Goal: Information Seeking & Learning: Check status

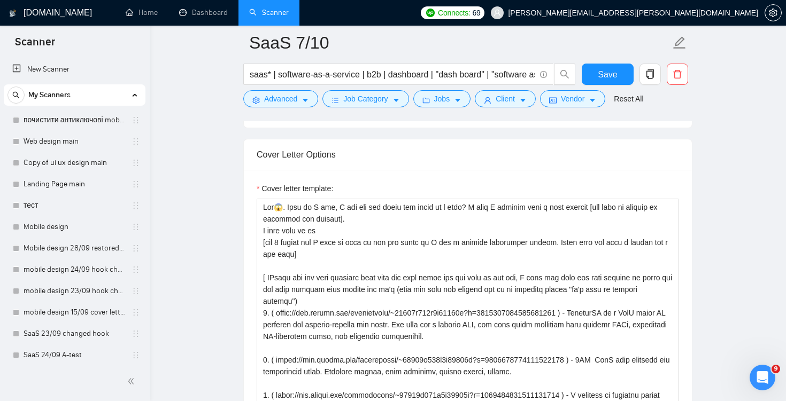
scroll to position [59, 0]
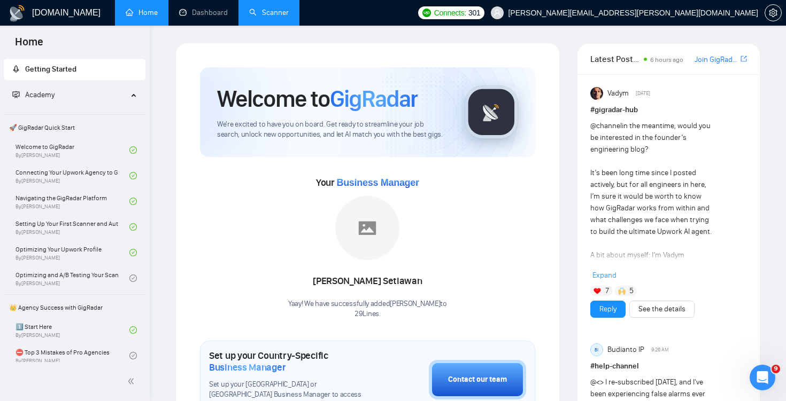
click at [262, 11] on link "Scanner" at bounding box center [269, 12] width 40 height 9
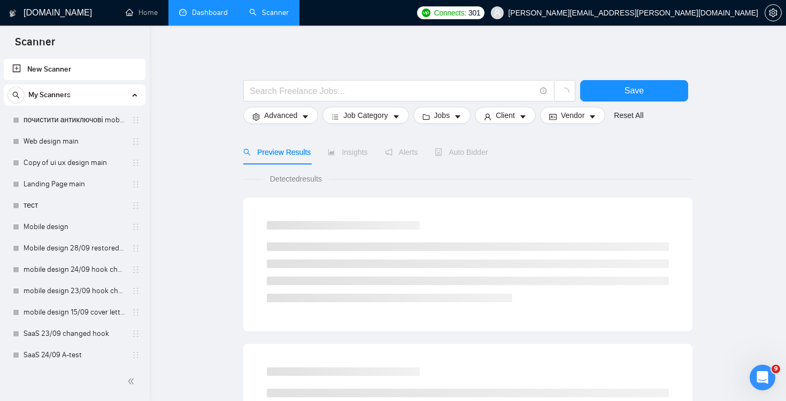
click at [207, 8] on link "Dashboard" at bounding box center [203, 12] width 49 height 9
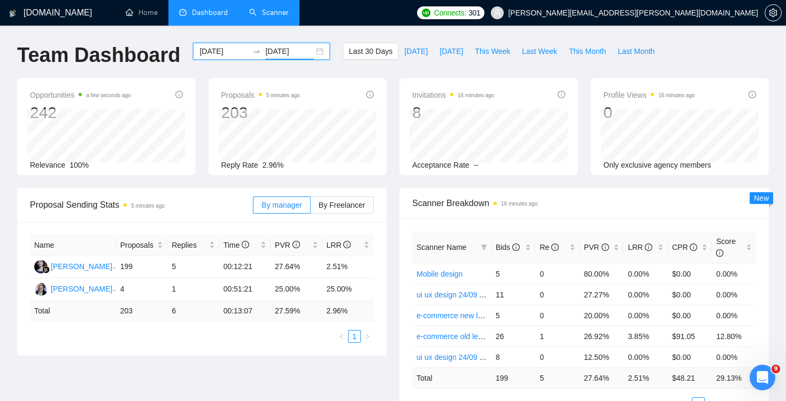
click at [274, 51] on input "[DATE]" at bounding box center [289, 51] width 49 height 12
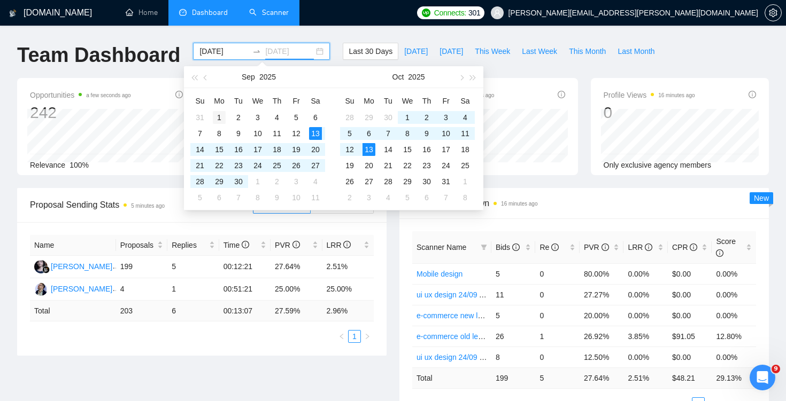
type input "[DATE]"
click at [217, 114] on div "1" at bounding box center [219, 117] width 13 height 13
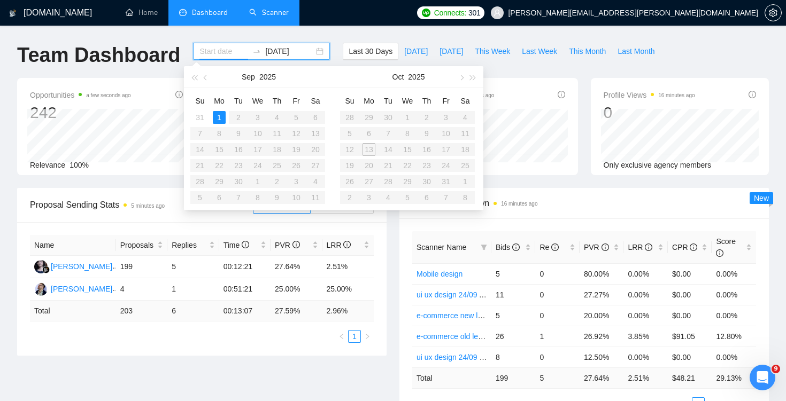
click at [369, 153] on table "Su Mo Tu We Th Fr Sa 28 29 30 1 2 3 4 5 6 7 8 9 10 11 12 13 14 15 16 17 18 19 2…" at bounding box center [407, 148] width 135 height 113
type input "[DATE]"
click at [221, 119] on div "1" at bounding box center [219, 117] width 13 height 13
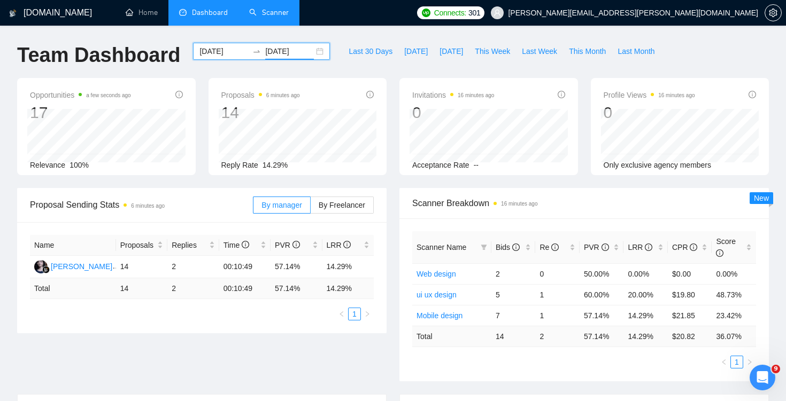
click at [280, 56] on input "[DATE]" at bounding box center [289, 51] width 49 height 12
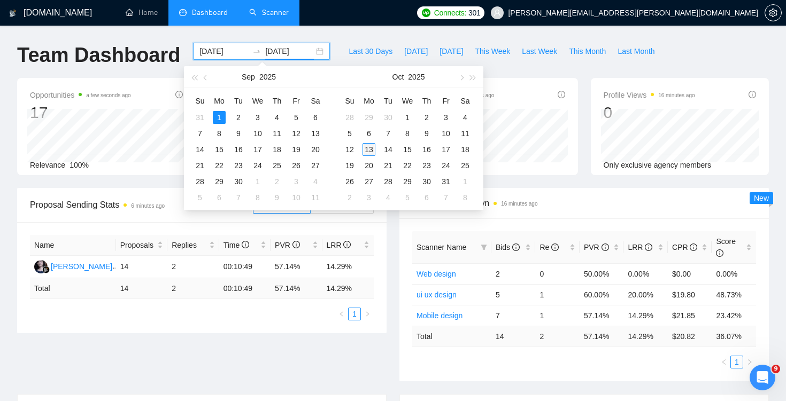
type input "[DATE]"
click at [367, 149] on div "13" at bounding box center [368, 149] width 13 height 13
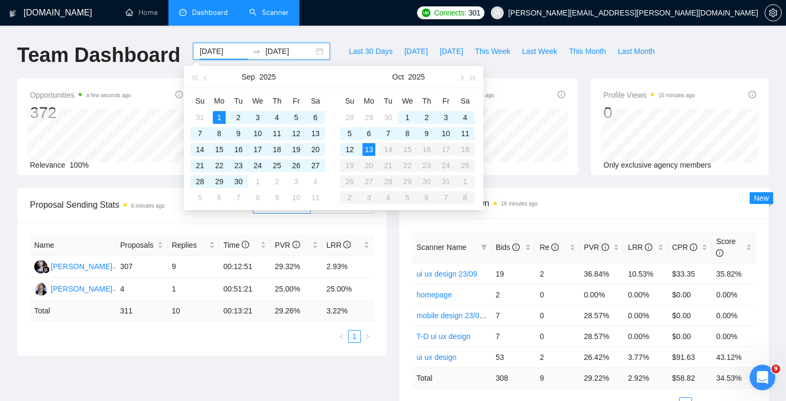
click at [628, 71] on div "Last 30 Days [DATE] [DATE] This Week Last Week This Month Last Month" at bounding box center [501, 60] width 330 height 35
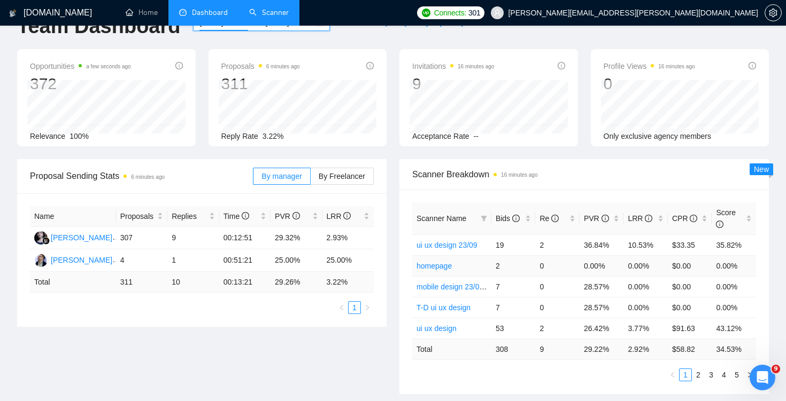
scroll to position [41, 0]
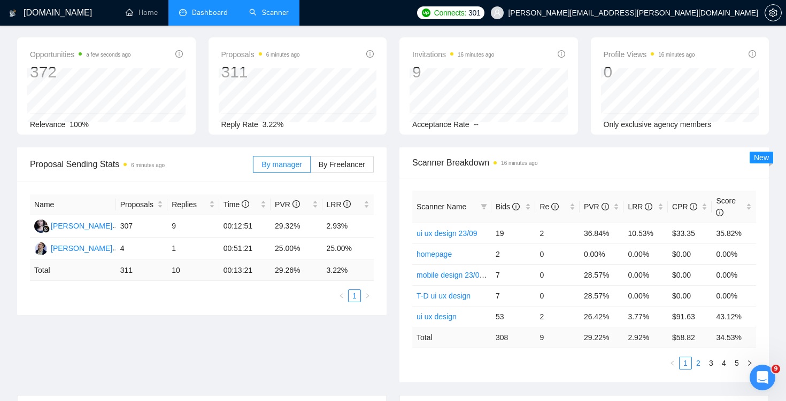
click at [699, 363] on link "2" at bounding box center [698, 364] width 12 height 12
click at [709, 362] on link "3" at bounding box center [711, 364] width 12 height 12
click at [725, 363] on link "4" at bounding box center [724, 364] width 12 height 12
click at [737, 364] on link "5" at bounding box center [737, 364] width 12 height 12
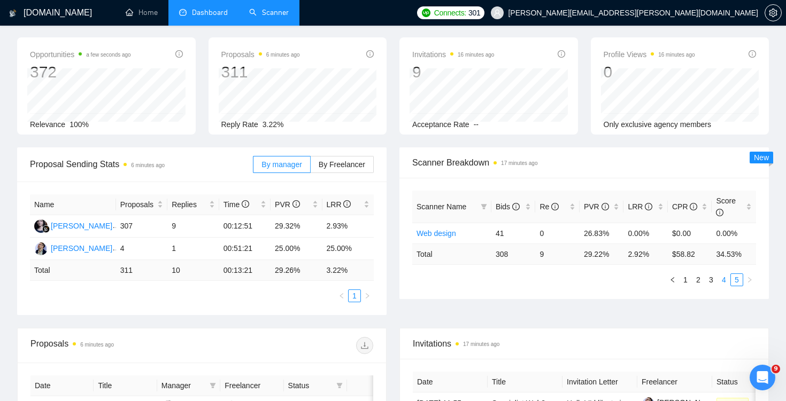
click at [723, 280] on link "4" at bounding box center [724, 280] width 12 height 12
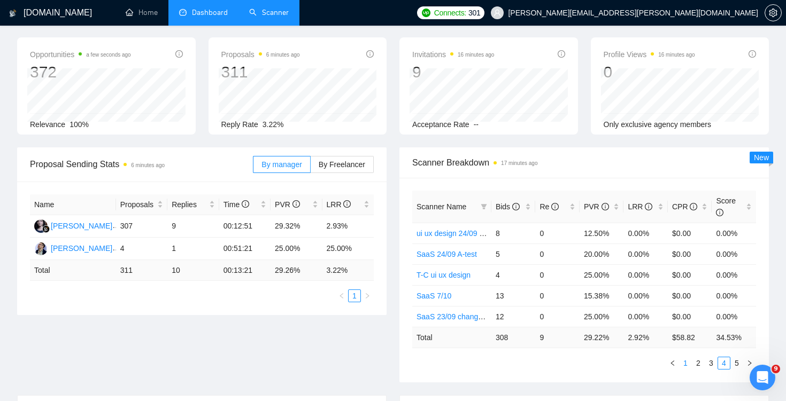
click at [687, 368] on link "1" at bounding box center [685, 364] width 12 height 12
click at [701, 361] on link "2" at bounding box center [698, 364] width 12 height 12
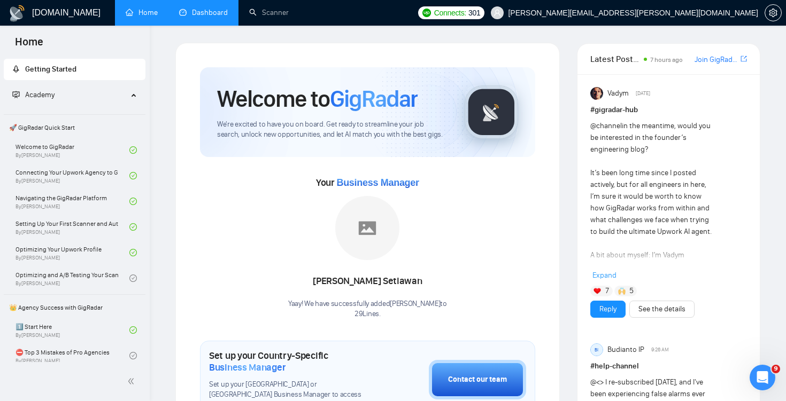
click at [214, 11] on link "Dashboard" at bounding box center [203, 12] width 49 height 9
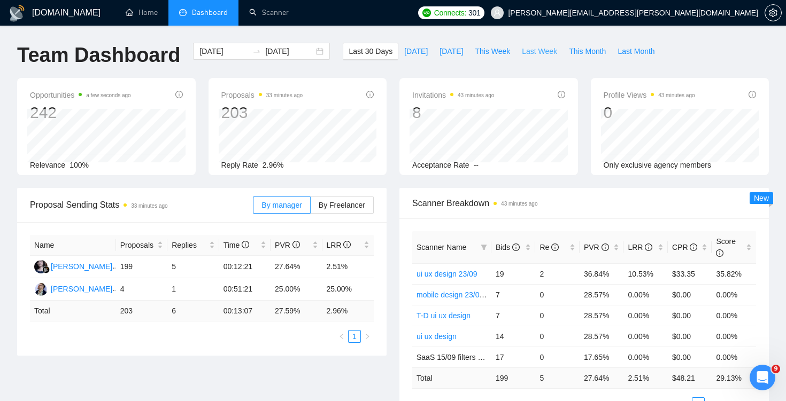
click at [544, 49] on span "Last Week" at bounding box center [539, 51] width 35 height 12
type input "2025-10-06"
type input "[DATE]"
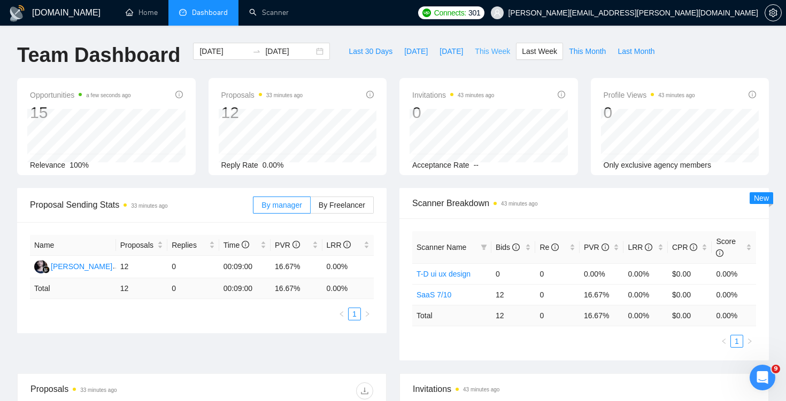
click at [495, 47] on span "This Week" at bounding box center [492, 51] width 35 height 12
type input "[DATE]"
type input "2025-10-19"
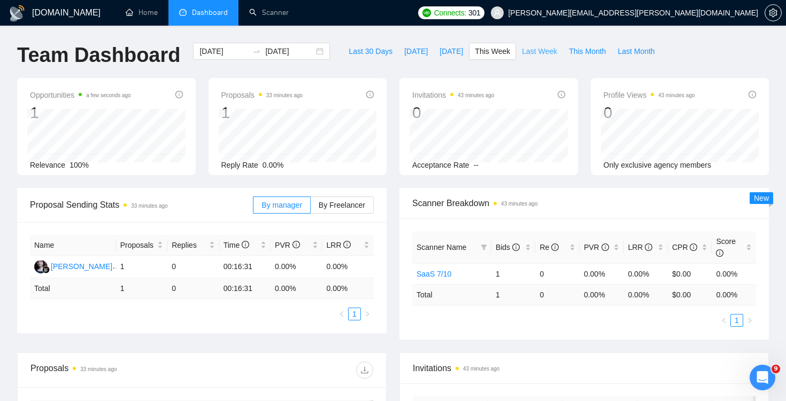
click at [533, 52] on span "Last Week" at bounding box center [539, 51] width 35 height 12
type input "2025-10-06"
type input "[DATE]"
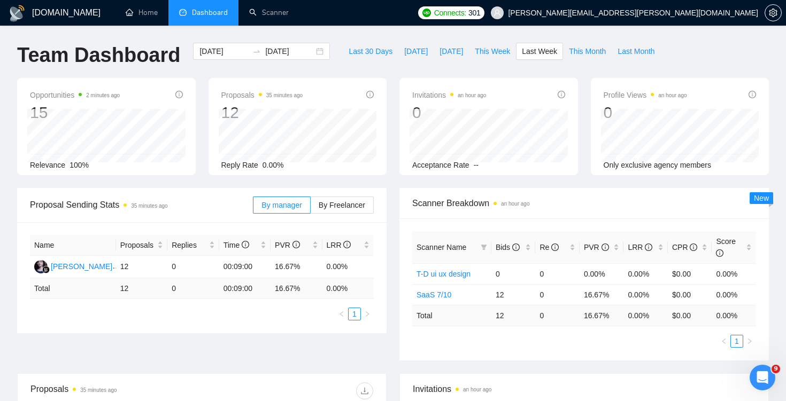
click at [45, 11] on h1 "[DOMAIN_NAME]" at bounding box center [66, 13] width 68 height 26
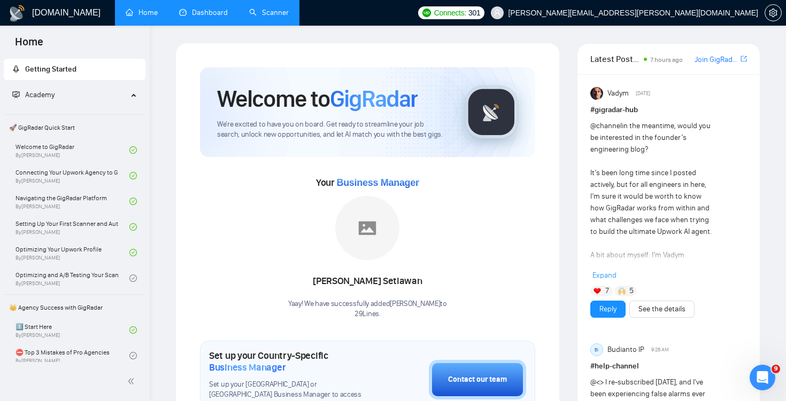
click at [283, 8] on link "Scanner" at bounding box center [269, 12] width 40 height 9
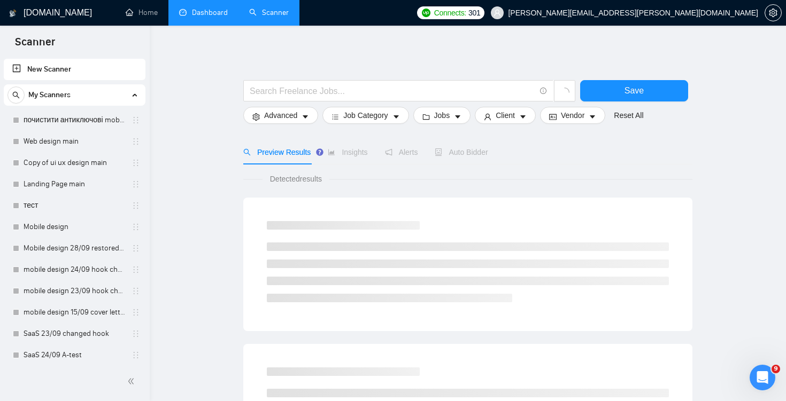
click at [213, 17] on link "Dashboard" at bounding box center [203, 12] width 49 height 9
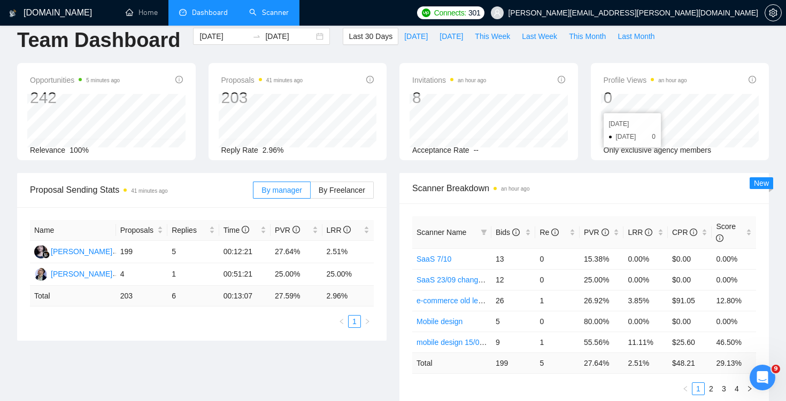
scroll to position [14, 0]
